Goal: Task Accomplishment & Management: Manage account settings

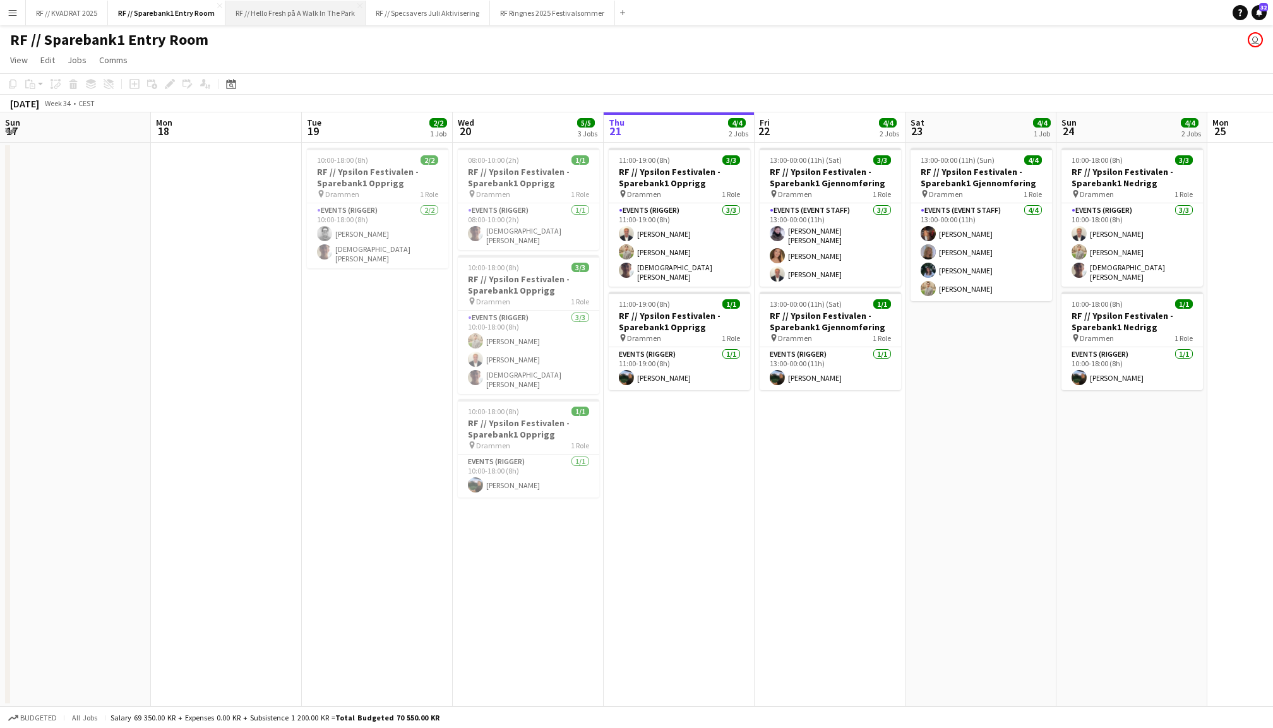
scroll to position [0, 301]
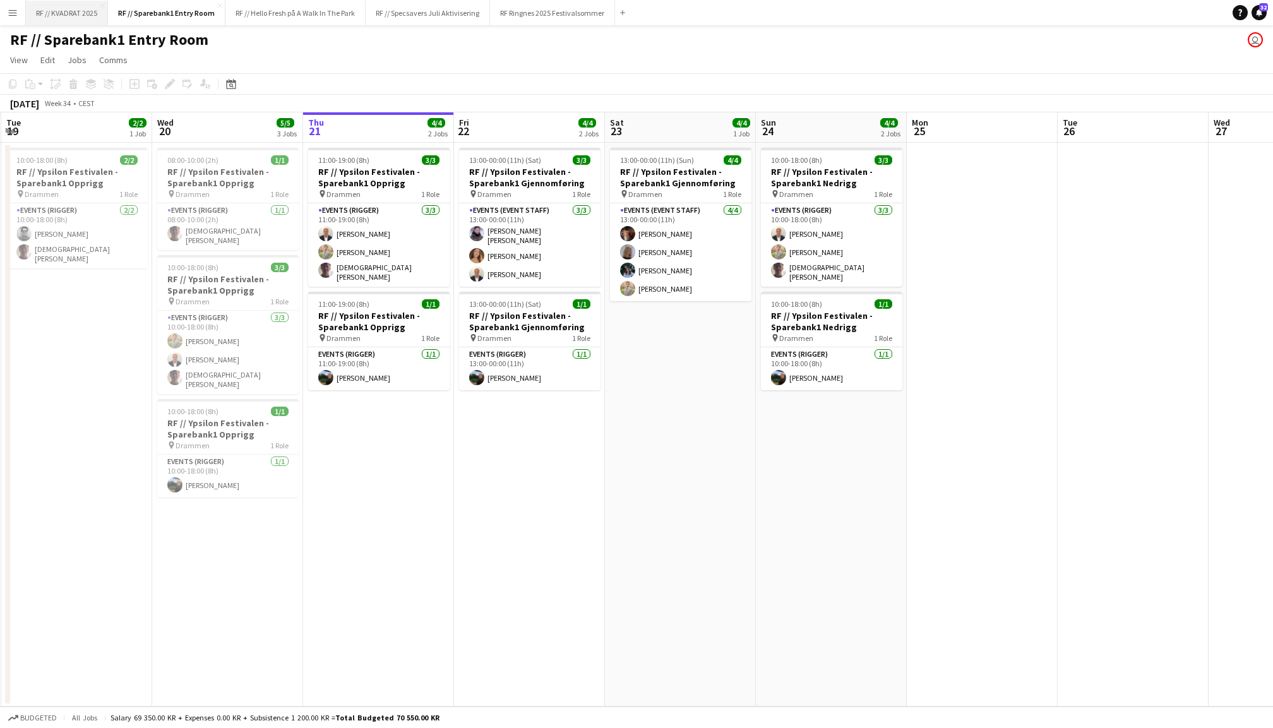
click at [80, 14] on button "RF // KVADRAT 2025 Close" at bounding box center [67, 13] width 82 height 25
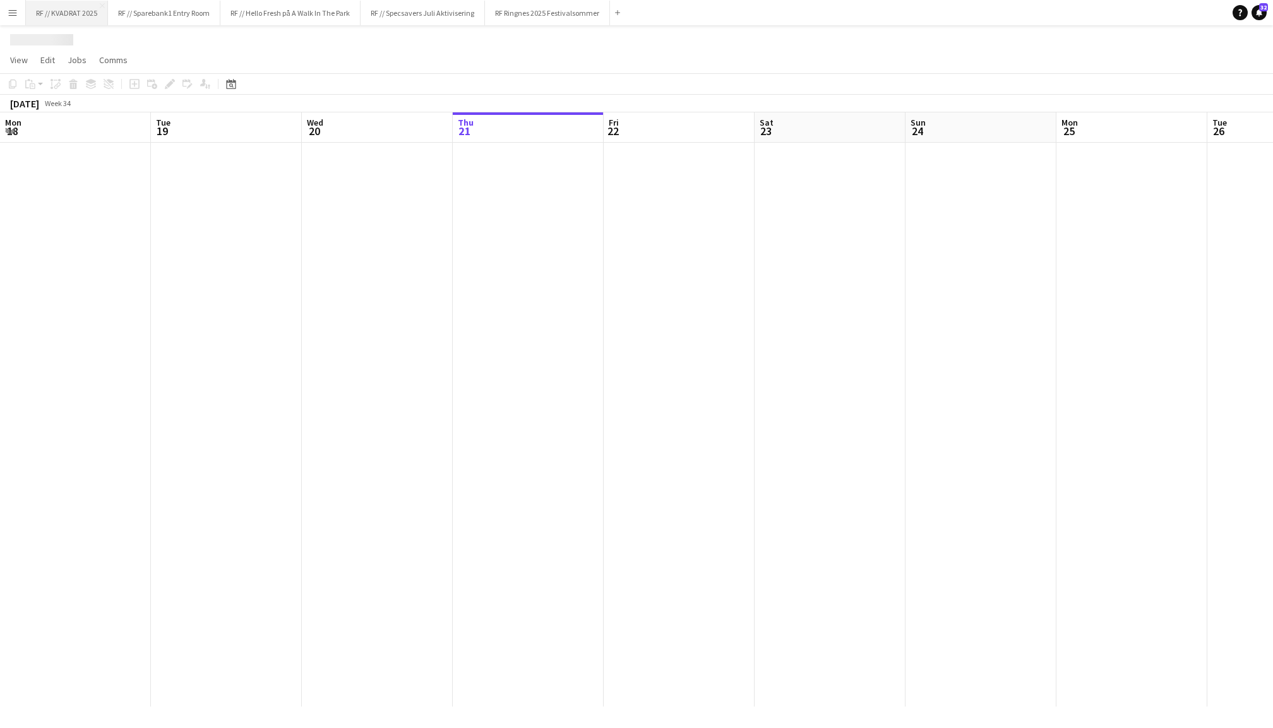
scroll to position [0, 301]
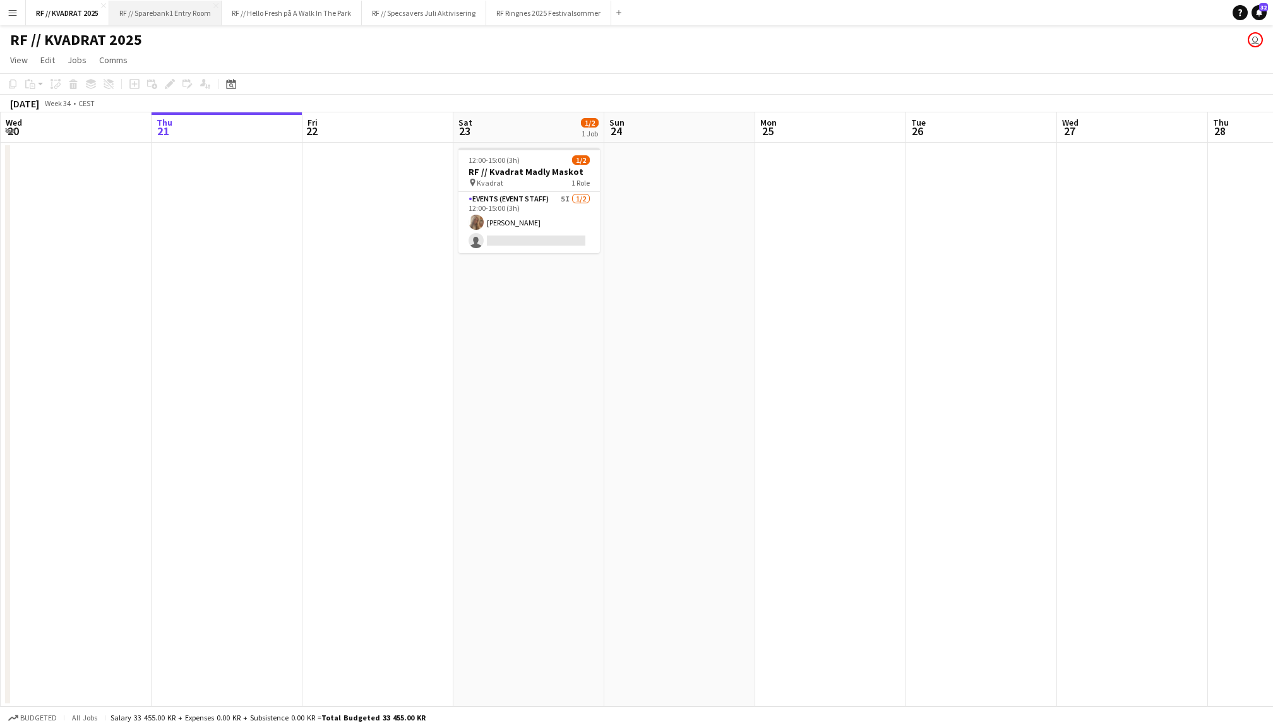
click at [165, 11] on button "RF // Sparebank1 Entry Room Close" at bounding box center [165, 13] width 112 height 25
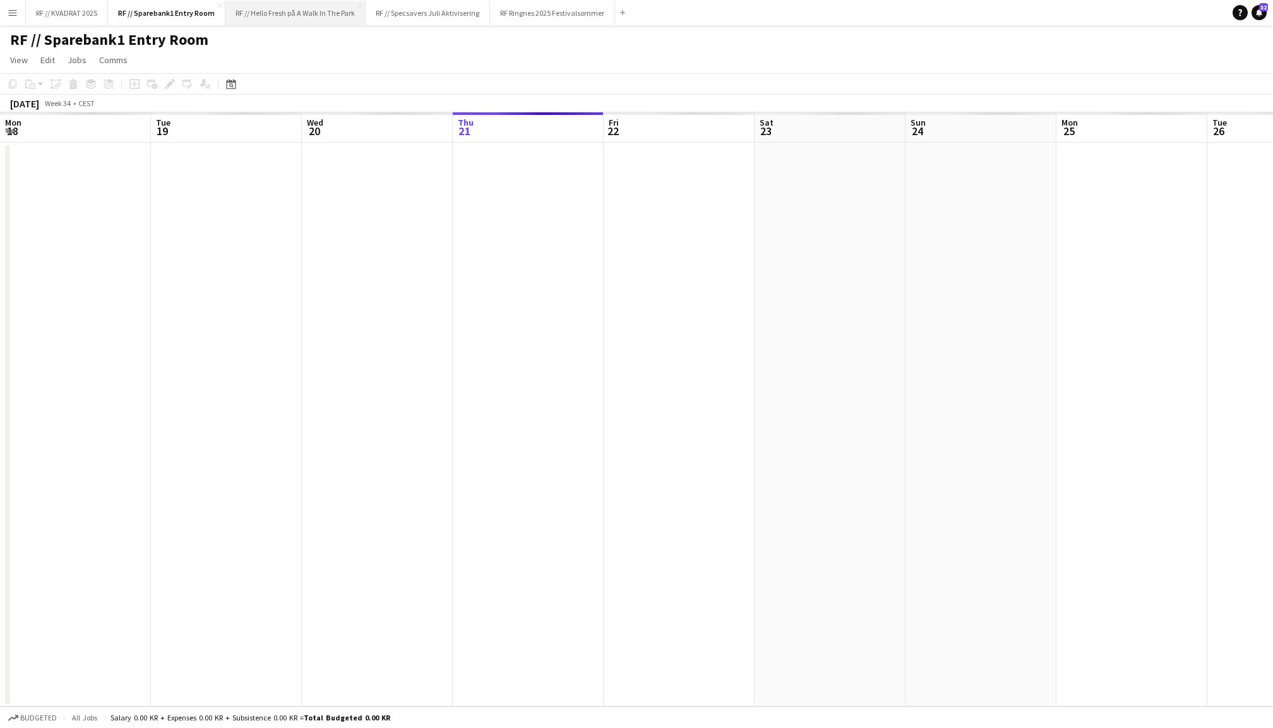
scroll to position [0, 301]
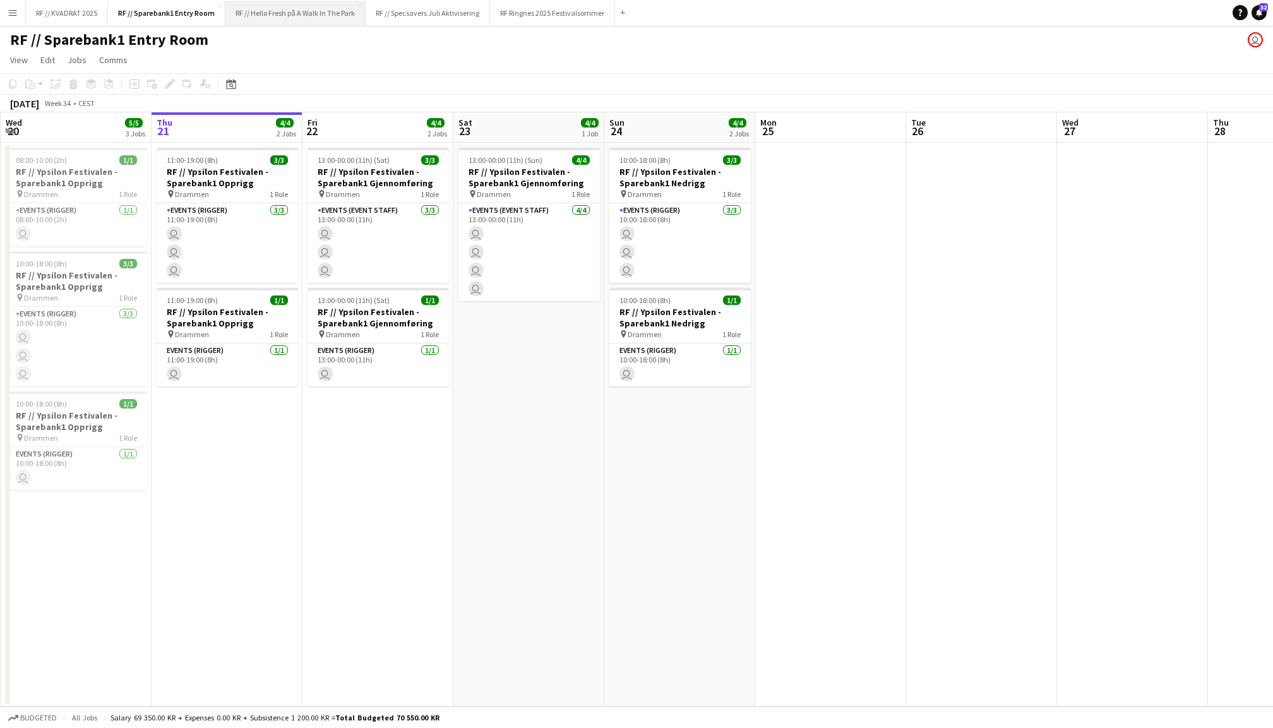
click at [285, 16] on button "RF // Hello Fresh på A Walk In The Park Close" at bounding box center [295, 13] width 140 height 25
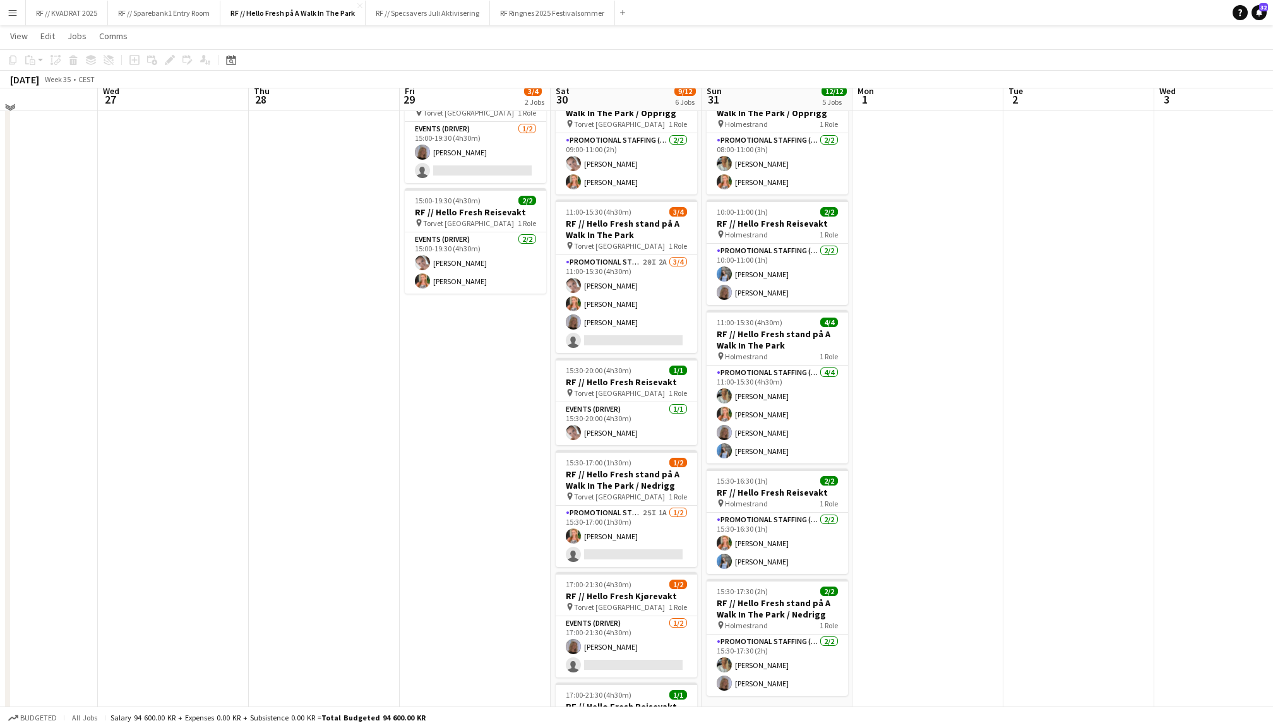
scroll to position [61, 0]
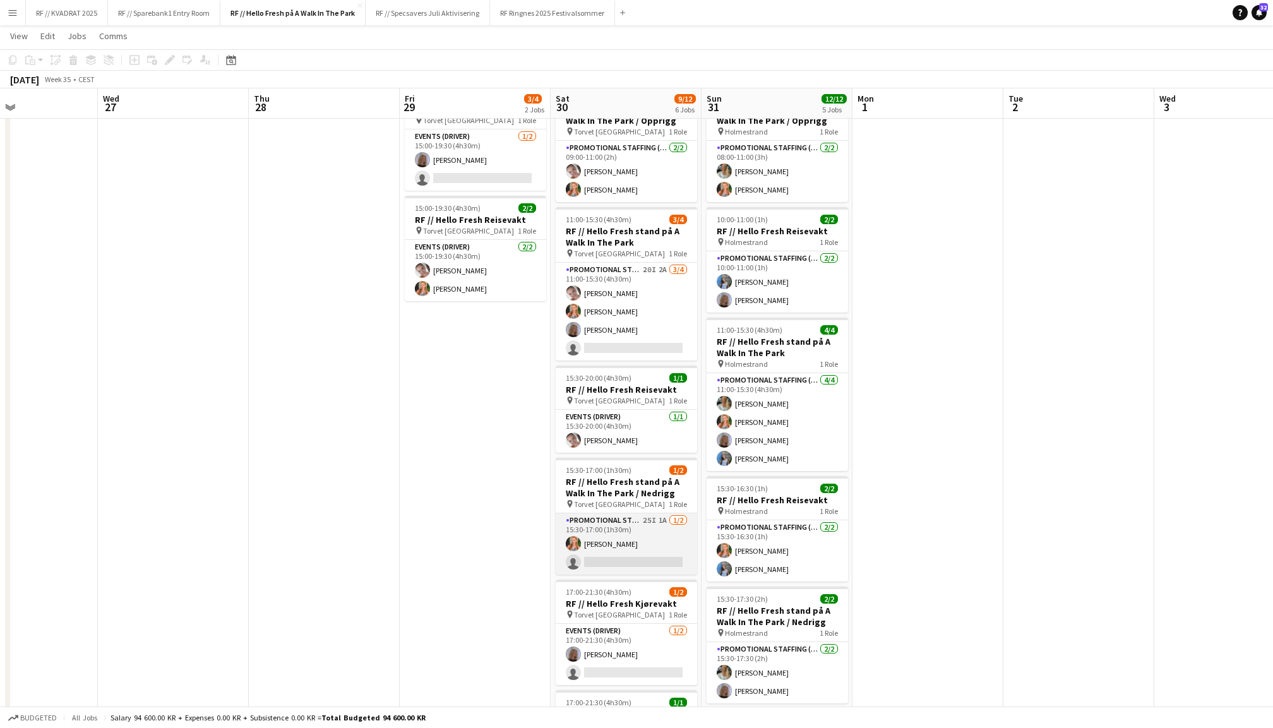
click at [636, 529] on app-card-role "Promotional Staffing (Promotional Staff) 25I 1A [DATE] 15:30-17:00 (1h30m) [PER…" at bounding box center [626, 543] width 141 height 61
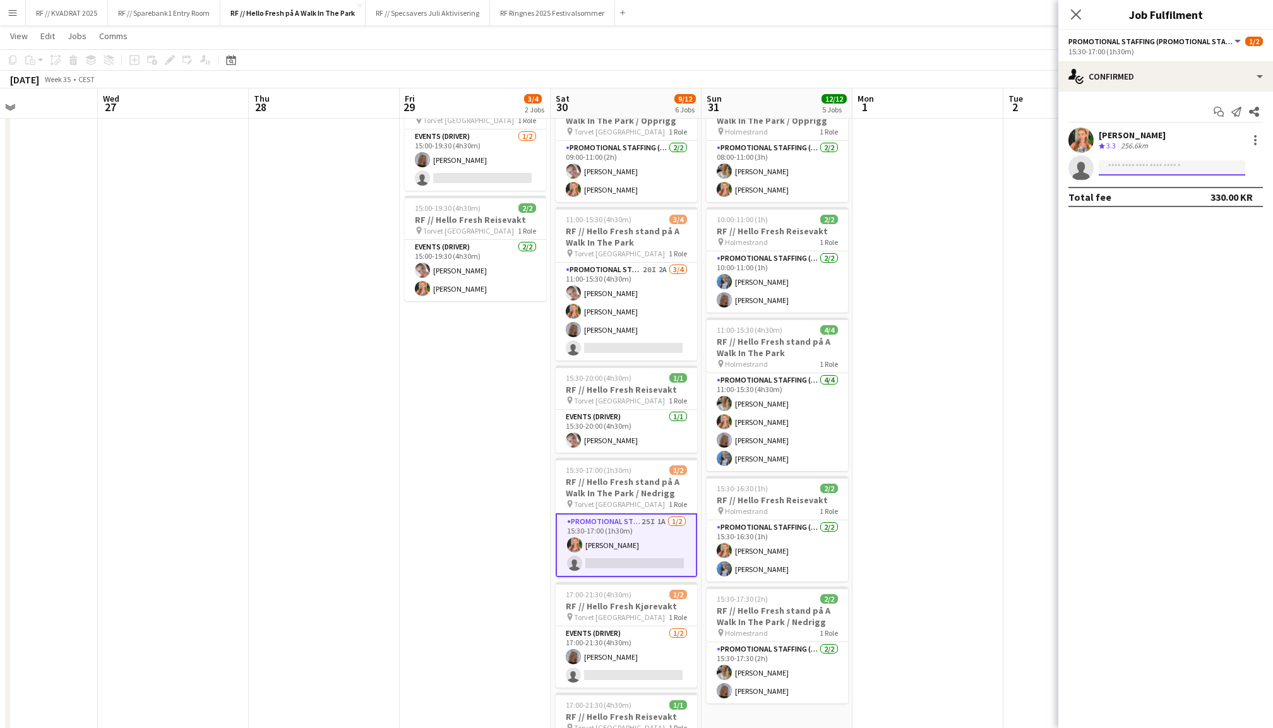
click at [1160, 166] on input at bounding box center [1172, 167] width 146 height 15
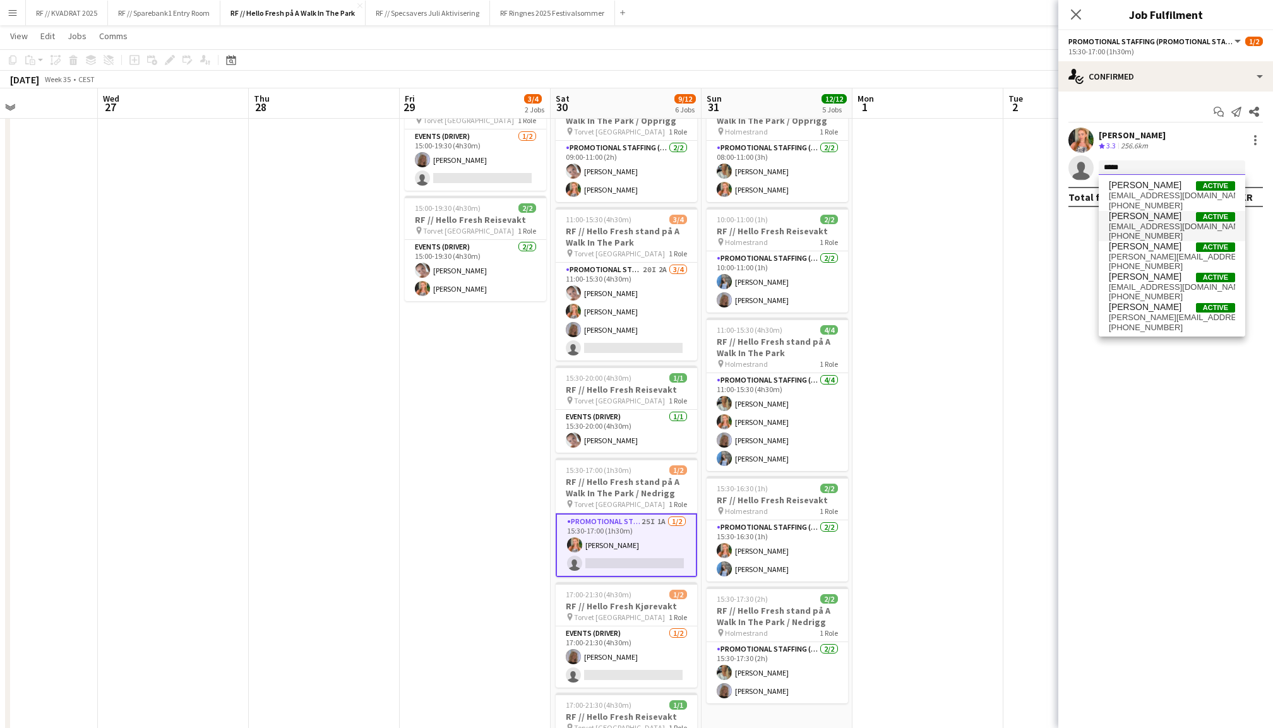
type input "*****"
click at [1164, 231] on span "[PHONE_NUMBER]" at bounding box center [1172, 236] width 126 height 10
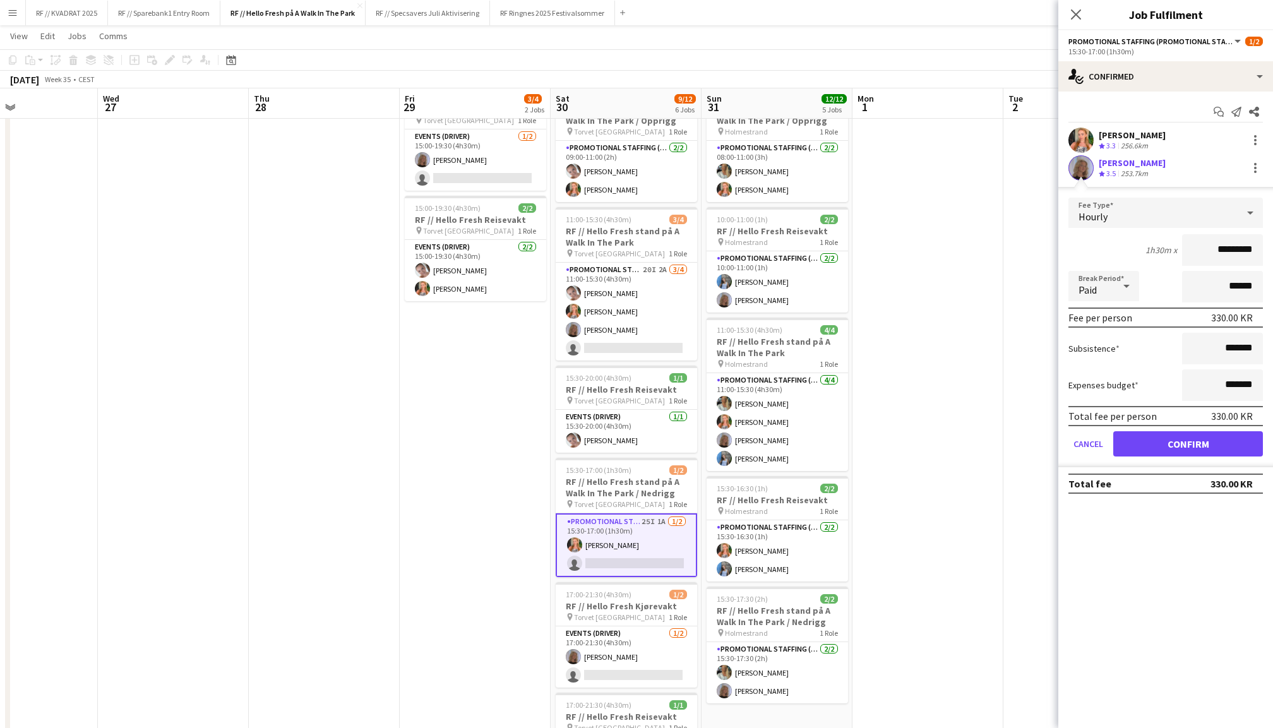
click at [1190, 446] on button "Confirm" at bounding box center [1188, 443] width 150 height 25
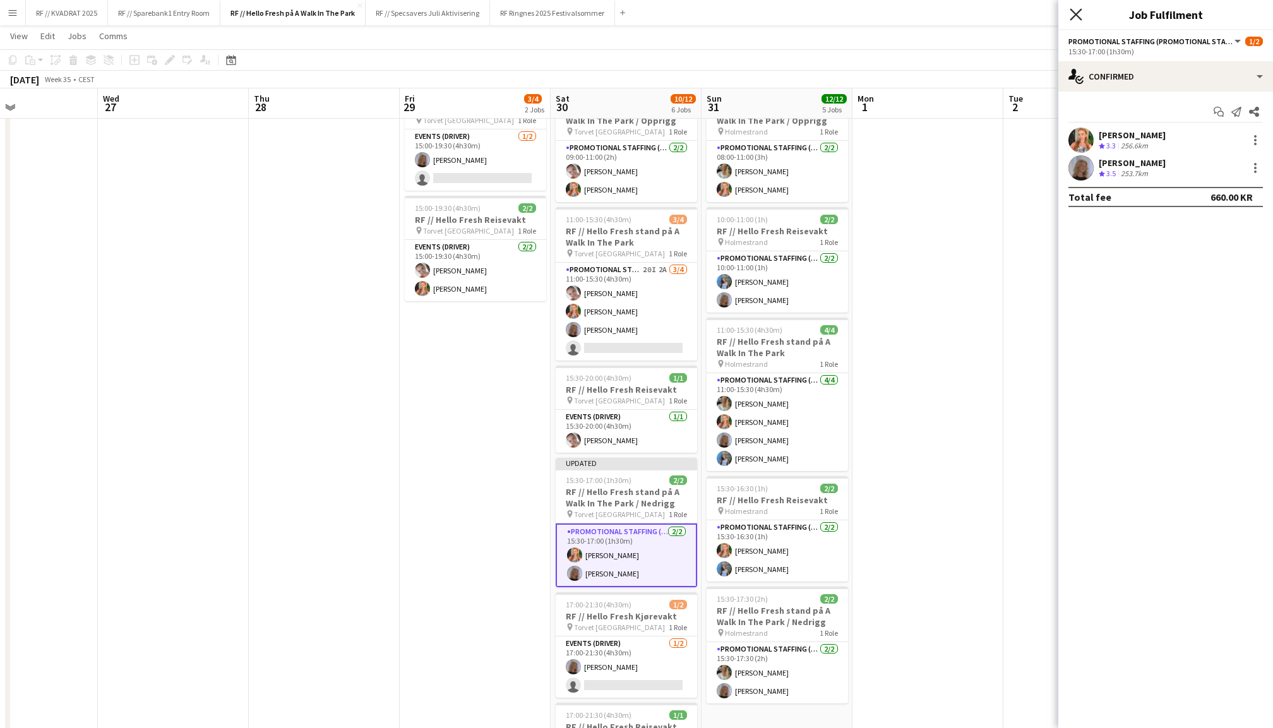
click at [1073, 16] on icon "Close pop-in" at bounding box center [1076, 14] width 12 height 12
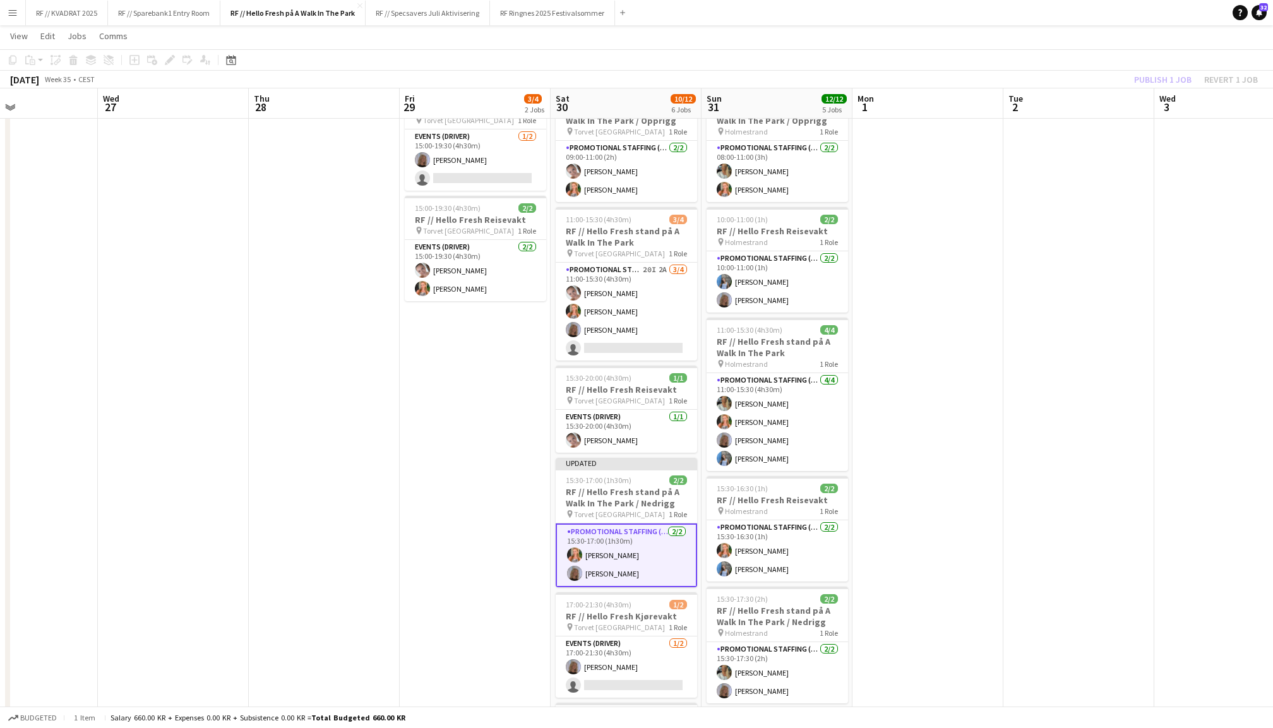
click at [1165, 85] on div "Publish 1 job Revert 1 job" at bounding box center [1196, 79] width 154 height 16
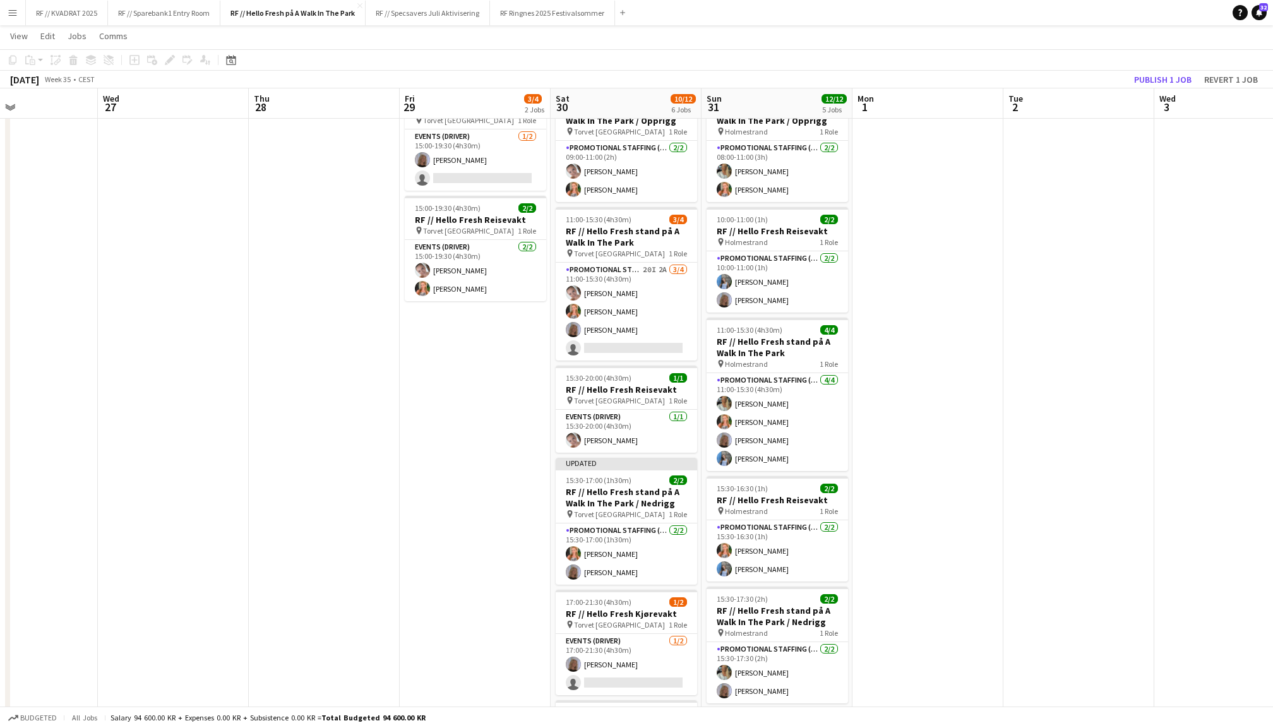
click at [1165, 85] on button "Publish 1 job" at bounding box center [1163, 79] width 68 height 16
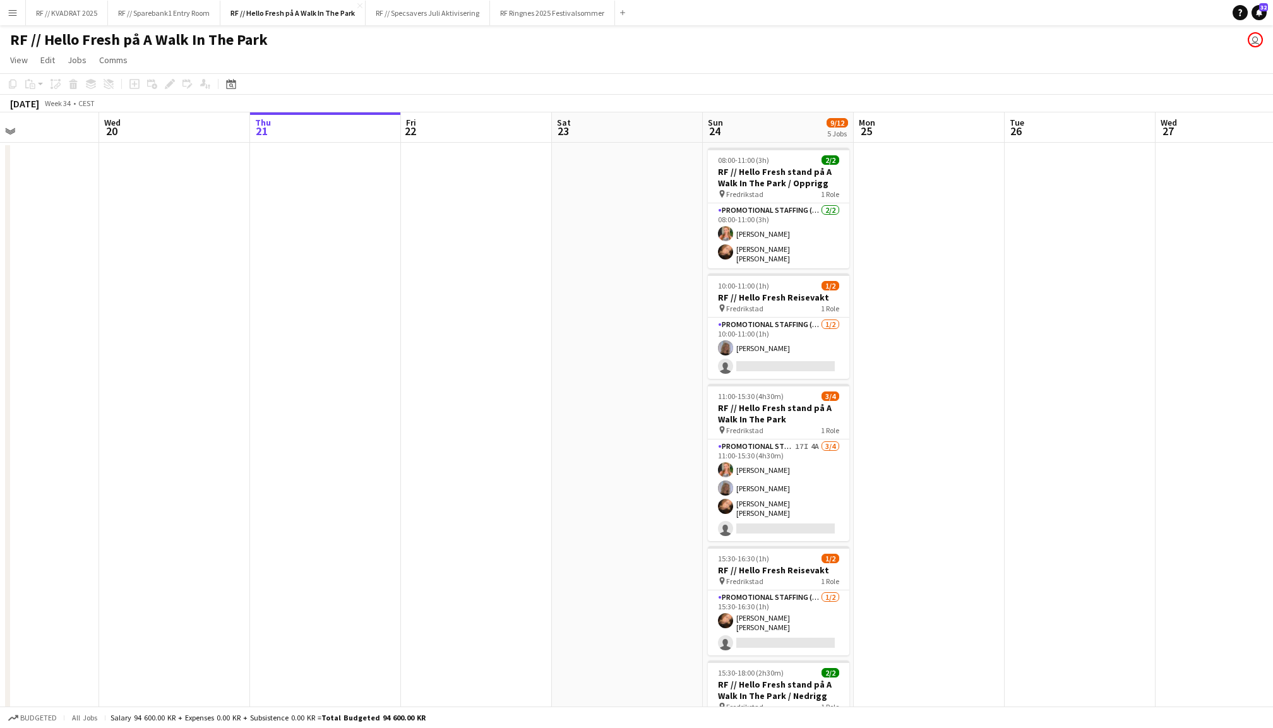
scroll to position [0, 318]
